Goal: Go to known website: Access a specific website the user already knows

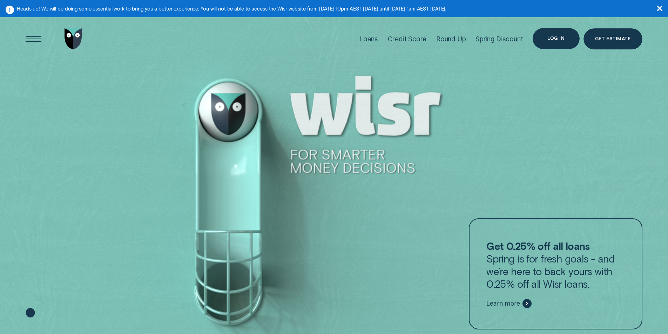
click at [548, 44] on div "Log in" at bounding box center [556, 38] width 47 height 21
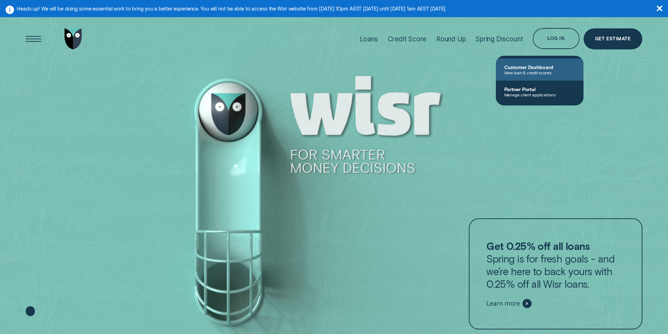
click at [544, 73] on span "View loan & credit scores" at bounding box center [539, 72] width 71 height 5
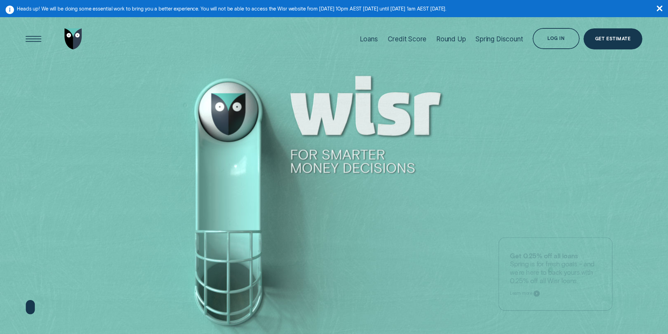
click at [563, 43] on div "Log in" at bounding box center [556, 38] width 47 height 21
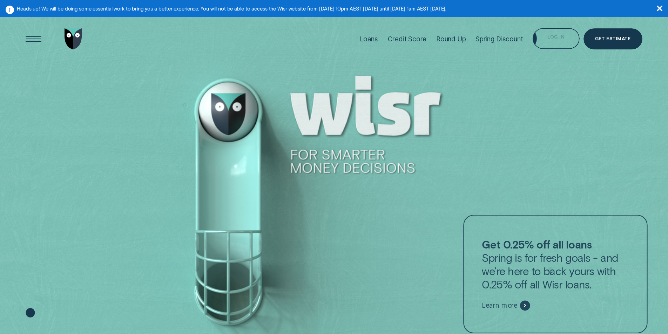
click at [567, 40] on div "Log in" at bounding box center [556, 38] width 47 height 21
click at [530, 91] on div at bounding box center [334, 184] width 668 height 335
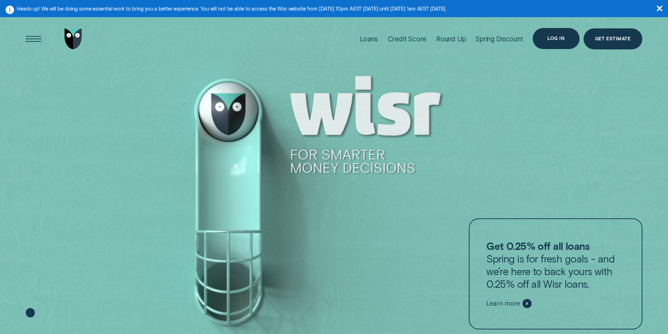
click at [568, 41] on div "Log in" at bounding box center [556, 38] width 47 height 21
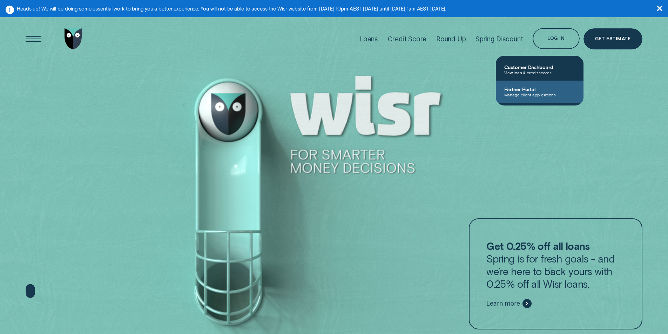
click at [527, 93] on span "Manage client applications" at bounding box center [539, 94] width 71 height 5
